Goal: Find specific page/section: Find specific page/section

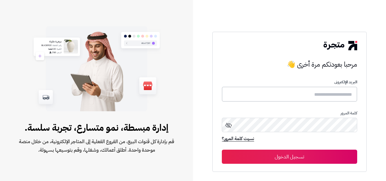
type input "*****"
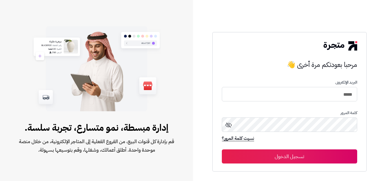
click at [263, 154] on button "تسجيل الدخول" at bounding box center [289, 157] width 135 height 14
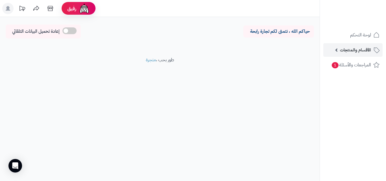
click at [360, 55] on link "الأقسام والمنتجات" at bounding box center [352, 50] width 59 height 14
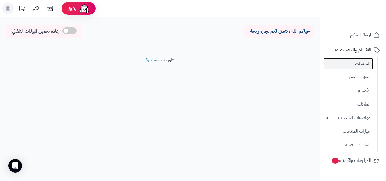
click at [363, 69] on link "المنتجات" at bounding box center [348, 64] width 50 height 12
